Goal: Find specific page/section: Find specific page/section

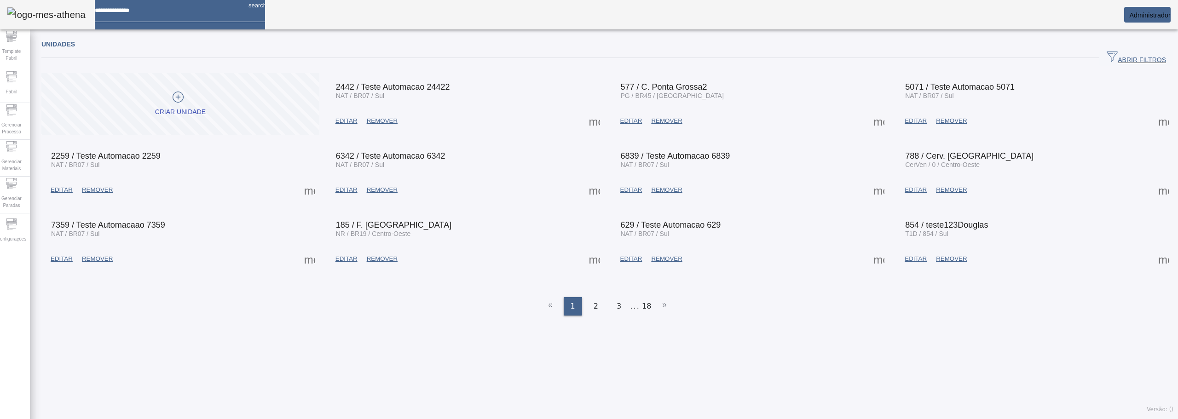
click at [1126, 57] on span "ABRIR FILTROS" at bounding box center [1136, 58] width 59 height 14
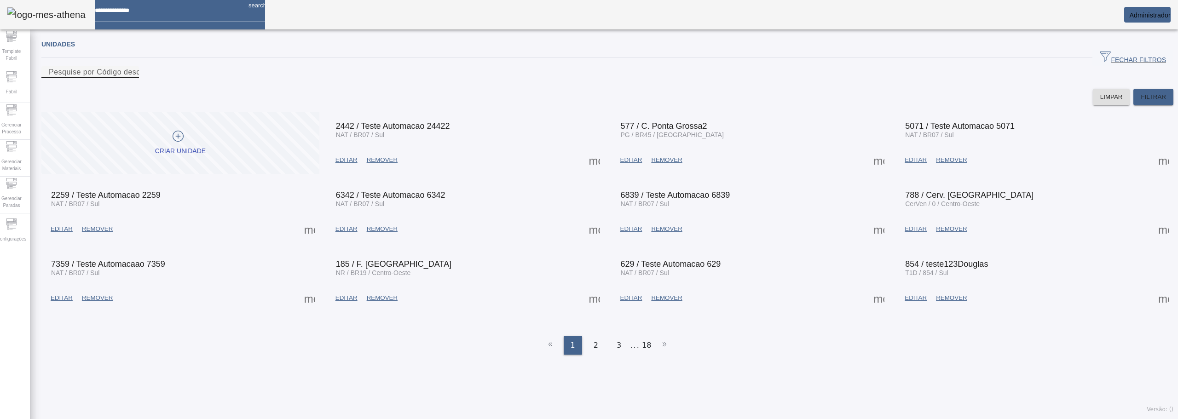
click at [132, 76] on div "Pesquise por Código descrição ou sigla" at bounding box center [90, 72] width 83 height 12
type input "**********"
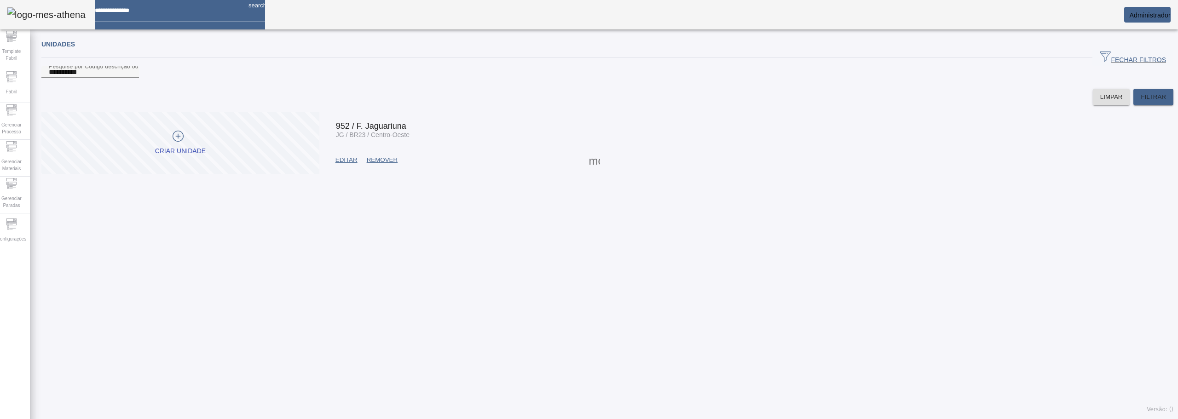
click at [592, 171] on span at bounding box center [594, 160] width 22 height 22
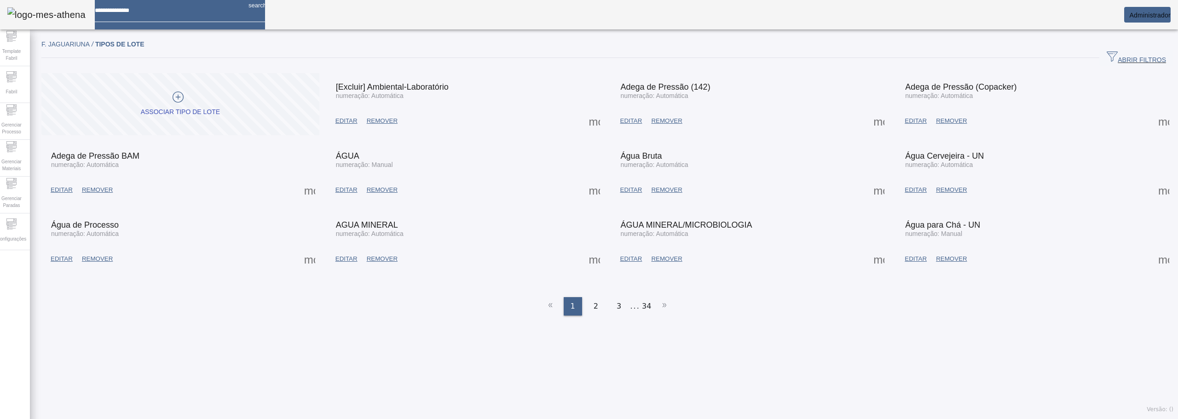
click at [1120, 54] on span "ABRIR FILTROS" at bounding box center [1136, 58] width 59 height 14
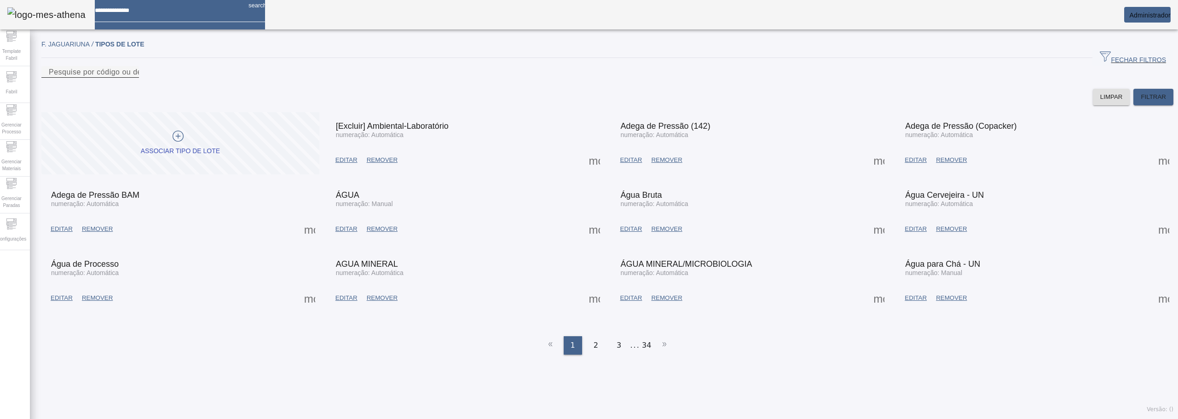
click at [132, 78] on div "Pesquise por código ou descrição" at bounding box center [90, 72] width 83 height 12
click at [132, 78] on input "Pesquise por código ou descrição" at bounding box center [90, 72] width 83 height 11
type input "*******"
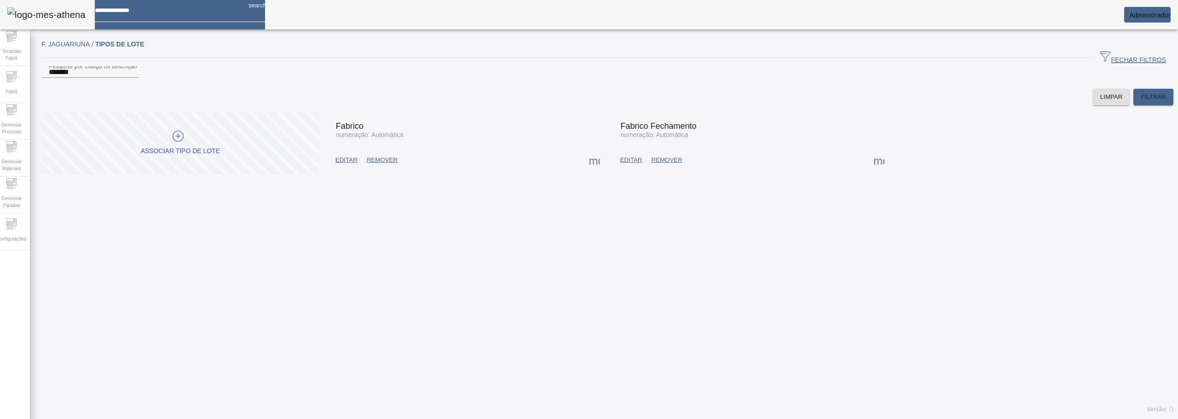
click at [358, 165] on span "EDITAR" at bounding box center [346, 160] width 22 height 9
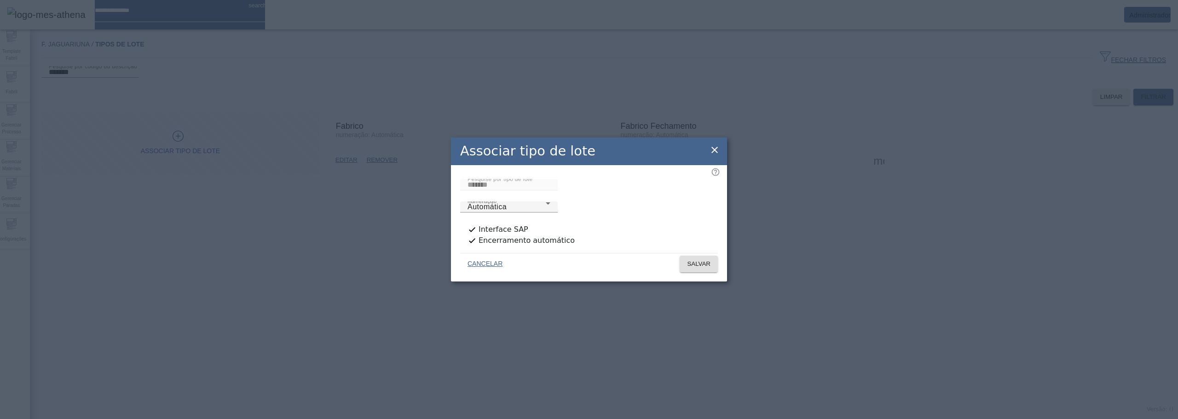
click at [716, 153] on icon at bounding box center [714, 150] width 6 height 6
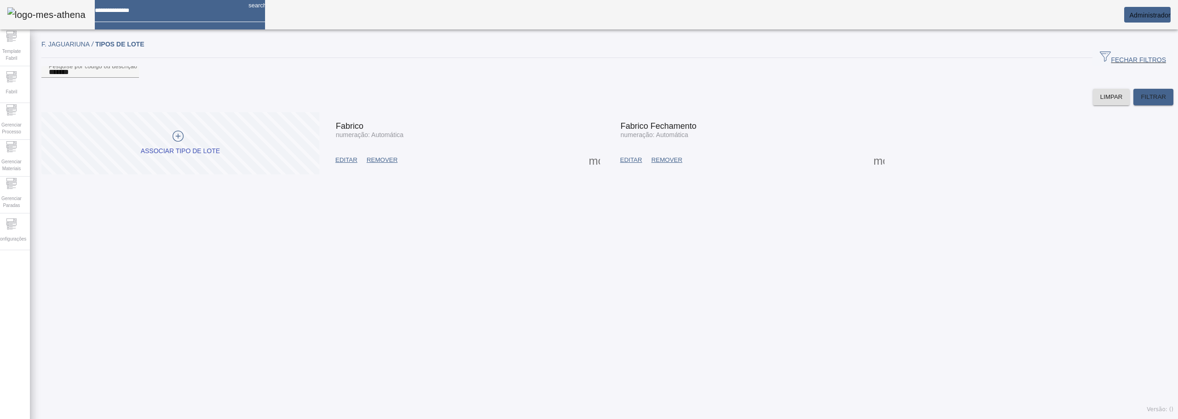
click at [625, 165] on span "EDITAR" at bounding box center [631, 160] width 22 height 9
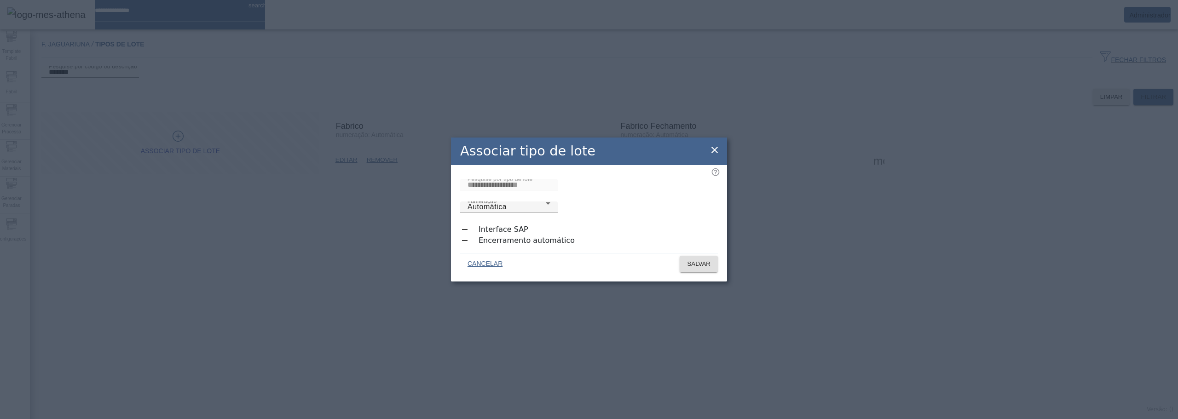
click at [716, 153] on icon at bounding box center [714, 150] width 6 height 6
